Goal: Check status: Check status

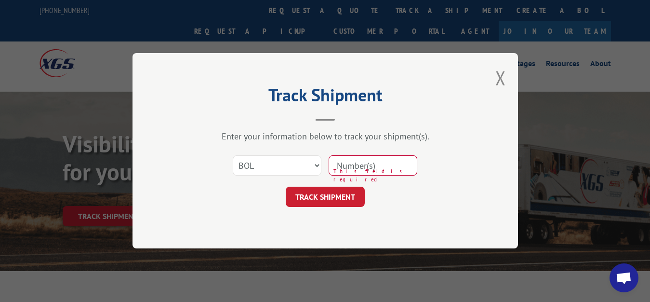
select select "bol"
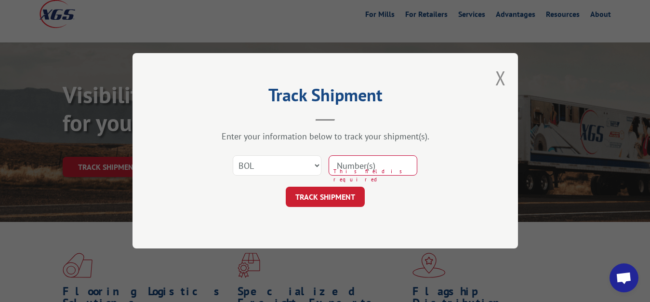
click at [377, 161] on input at bounding box center [373, 166] width 89 height 20
type input "6020017"
click button "TRACK SHIPMENT" at bounding box center [325, 197] width 79 height 20
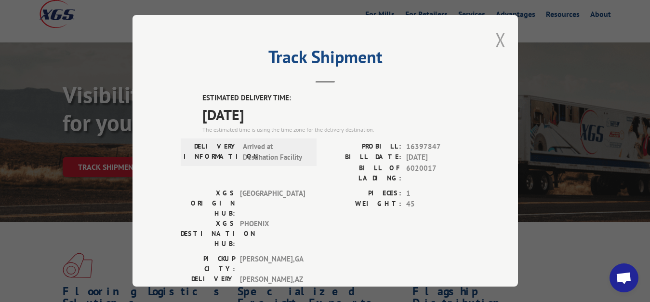
click at [495, 40] on button "Close modal" at bounding box center [500, 40] width 11 height 26
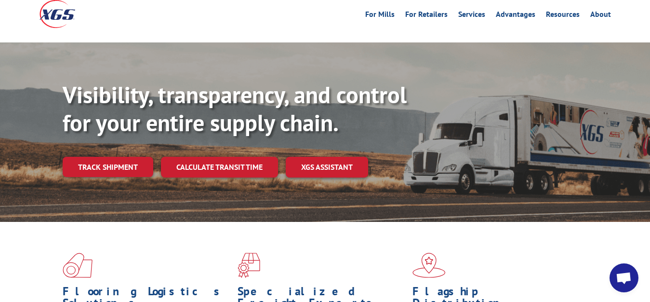
click at [106, 132] on div "Visibility, transparency, and control for your entire supply chain. Track shipm…" at bounding box center [356, 148] width 587 height 134
click at [106, 157] on link "Track shipment" at bounding box center [108, 167] width 91 height 20
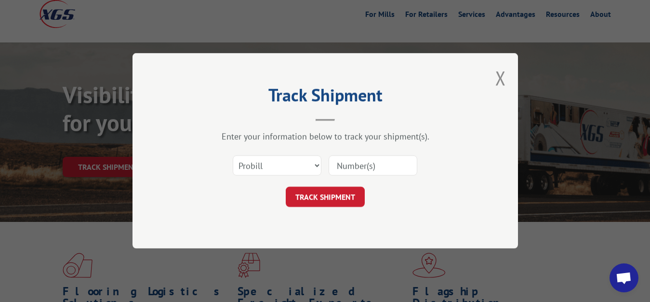
scroll to position [0, 0]
click at [233, 156] on select "Select category... Probill BOL PO" at bounding box center [277, 166] width 89 height 20
select select "bol"
click option "BOL" at bounding box center [0, 0] width 0 height 0
click at [344, 173] on input at bounding box center [373, 166] width 89 height 20
